Goal: Check status: Check status

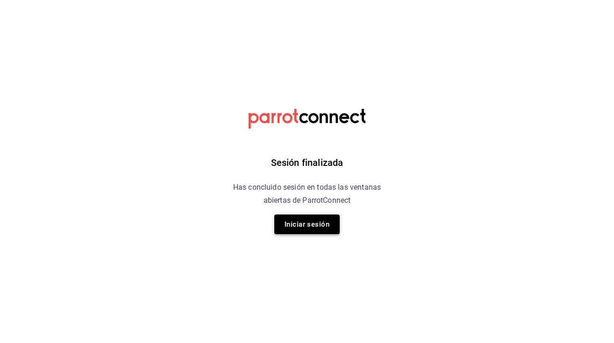
click at [299, 224] on button "Iniciar sesión" at bounding box center [306, 225] width 65 height 20
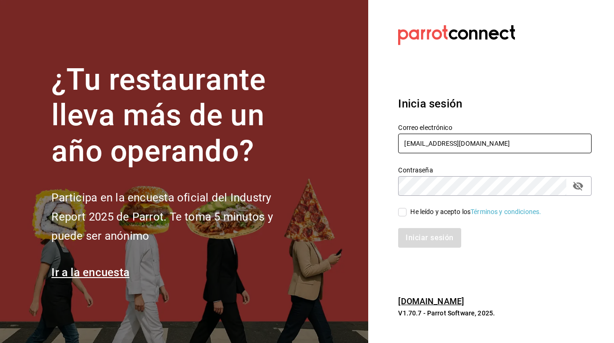
type input "[EMAIL_ADDRESS][PERSON_NAME][DOMAIN_NAME]"
click at [402, 211] on input "He leído y acepto los Términos y condiciones." at bounding box center [402, 212] width 8 height 8
checkbox input "true"
click at [419, 240] on button "Iniciar sesión" at bounding box center [430, 238] width 64 height 20
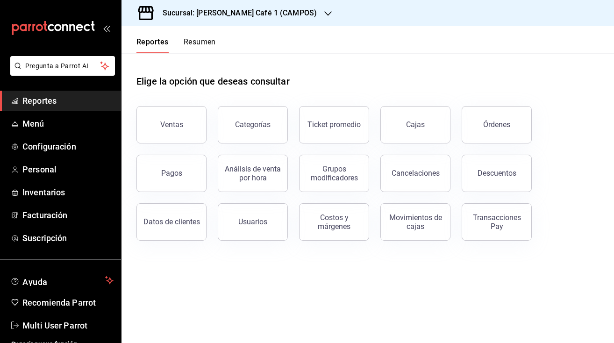
click at [196, 39] on button "Resumen" at bounding box center [200, 45] width 32 height 16
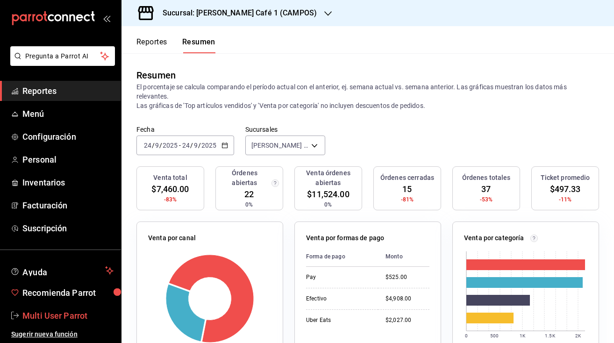
scroll to position [10, 0]
click at [54, 316] on span "Multi User Parrot" at bounding box center [67, 315] width 91 height 13
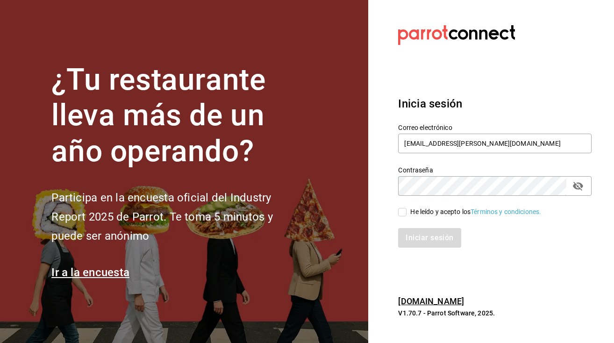
type input "[EMAIL_ADDRESS][PERSON_NAME][DOMAIN_NAME]"
click at [404, 213] on input "He leído y acepto los Términos y condiciones." at bounding box center [402, 212] width 8 height 8
checkbox input "true"
click at [422, 238] on button "Iniciar sesión" at bounding box center [430, 238] width 64 height 20
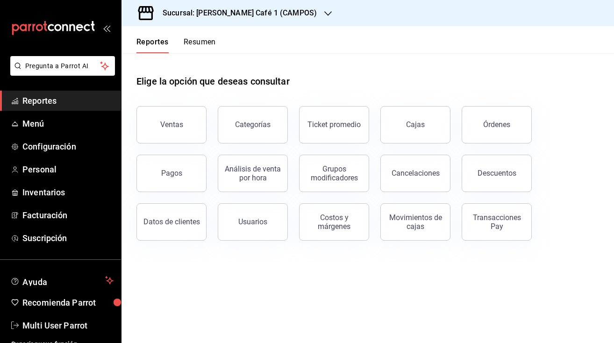
click at [200, 43] on button "Resumen" at bounding box center [200, 45] width 32 height 16
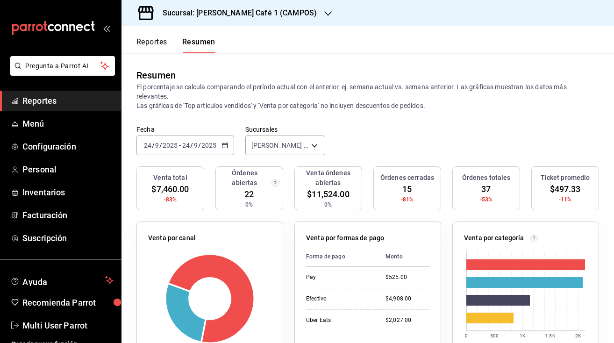
click at [261, 14] on h3 "Sucursal: [PERSON_NAME] Café 1 (CAMPOS)" at bounding box center [236, 12] width 162 height 11
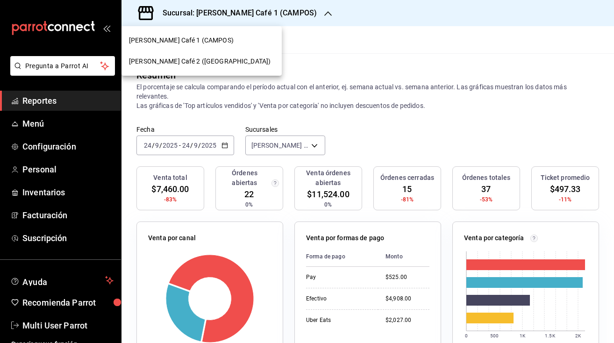
click at [186, 64] on span "Rocco Café 2 (CANTABRIA)" at bounding box center [200, 62] width 142 height 10
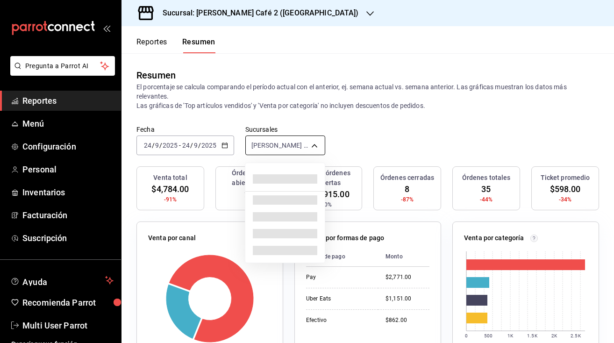
click at [272, 142] on body "Pregunta a Parrot AI Reportes Menú Configuración Personal Inventarios Facturaci…" at bounding box center [307, 171] width 614 height 343
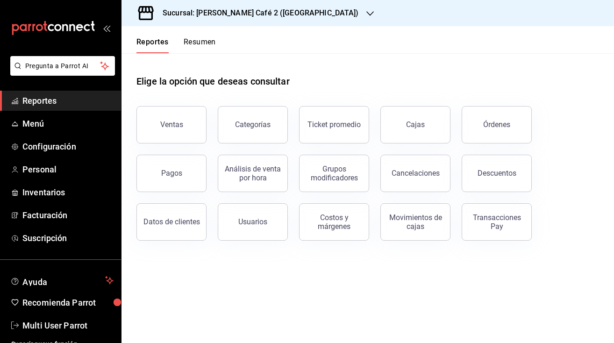
click at [201, 44] on button "Resumen" at bounding box center [200, 45] width 32 height 16
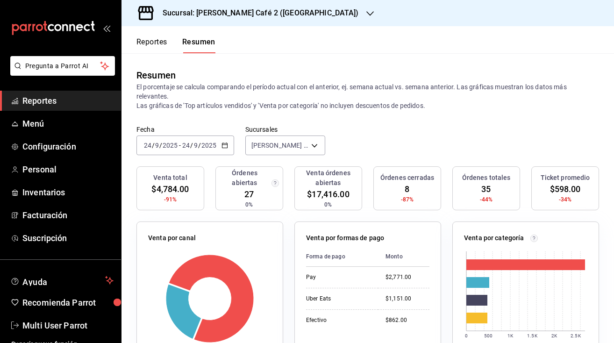
click at [260, 13] on h3 "Sucursal: Rocco Café 2 (CANTABRIA)" at bounding box center [257, 12] width 204 height 11
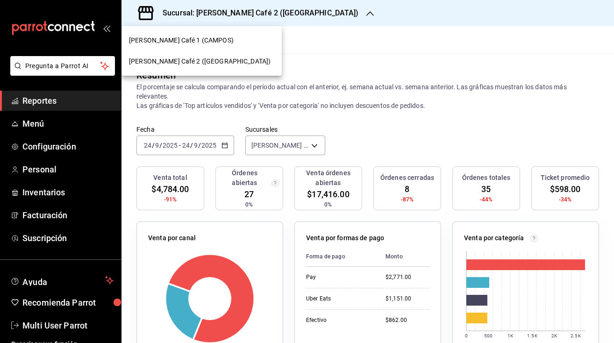
click at [200, 40] on span "Rocco Café 1 (CAMPOS)" at bounding box center [181, 41] width 105 height 10
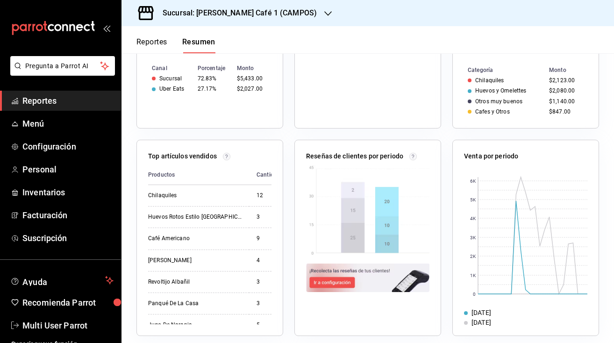
scroll to position [295, 0]
